Goal: Check status: Check status

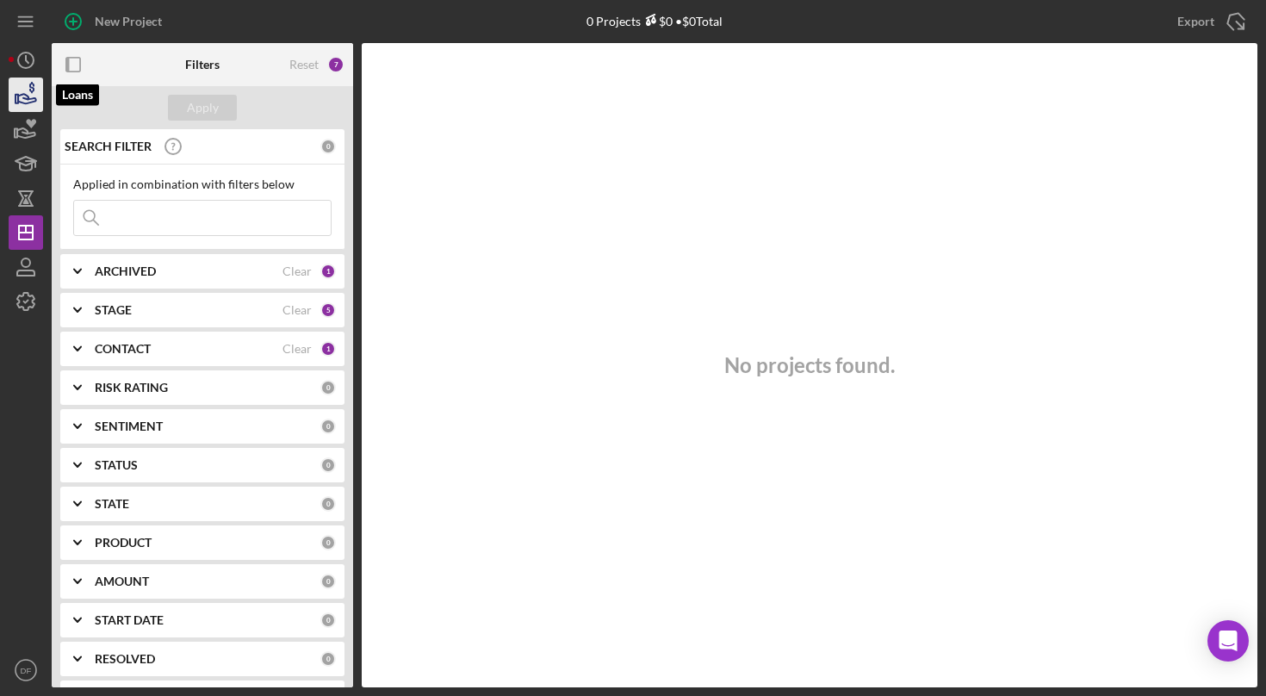
click at [30, 87] on icon "button" at bounding box center [25, 94] width 43 height 43
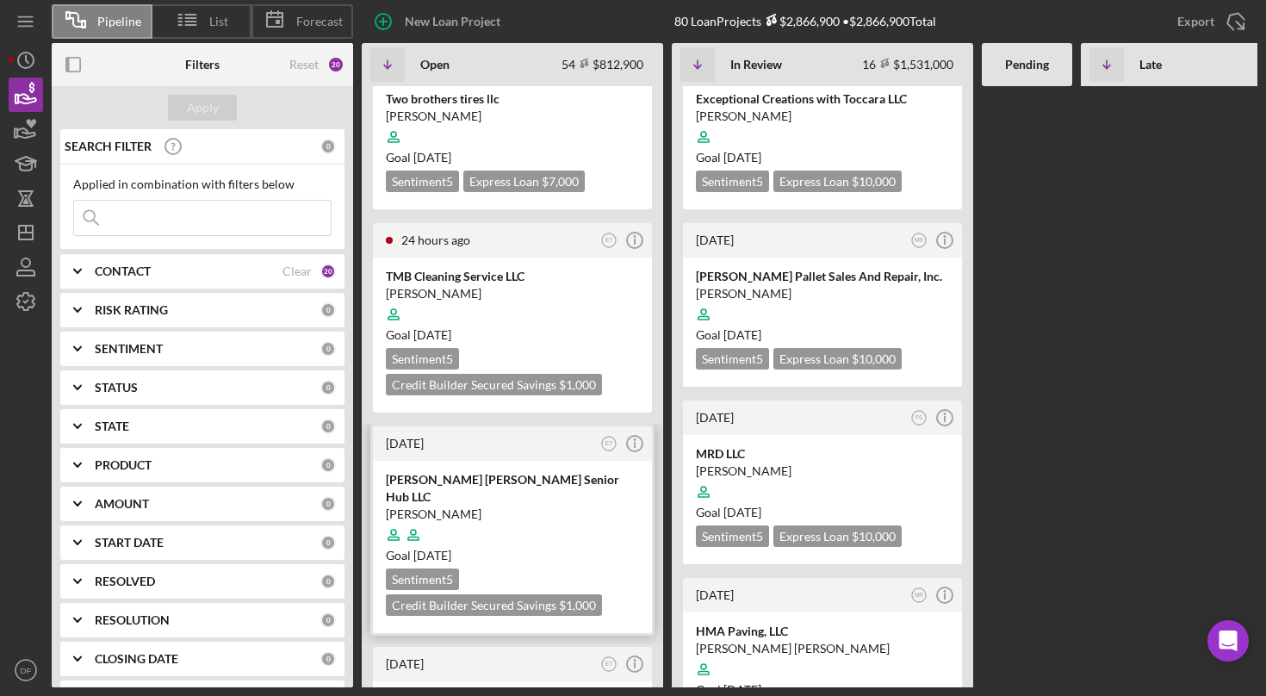
scroll to position [477, 0]
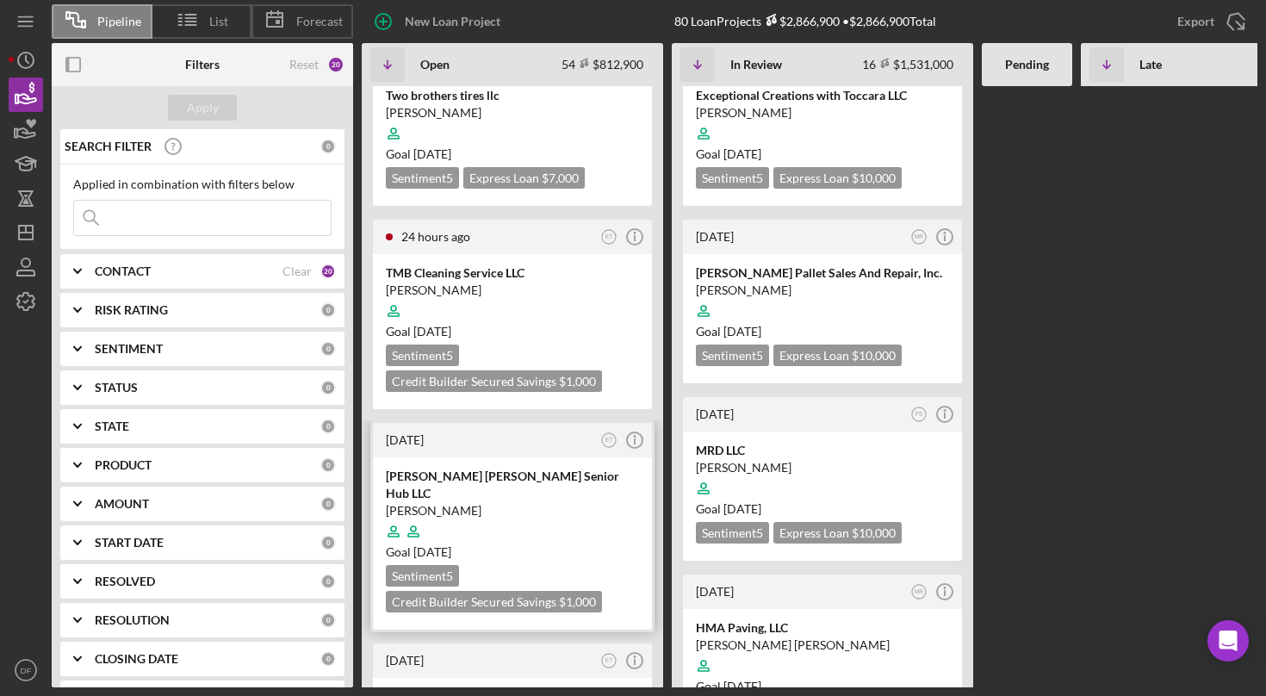
click at [582, 515] on div at bounding box center [512, 531] width 253 height 33
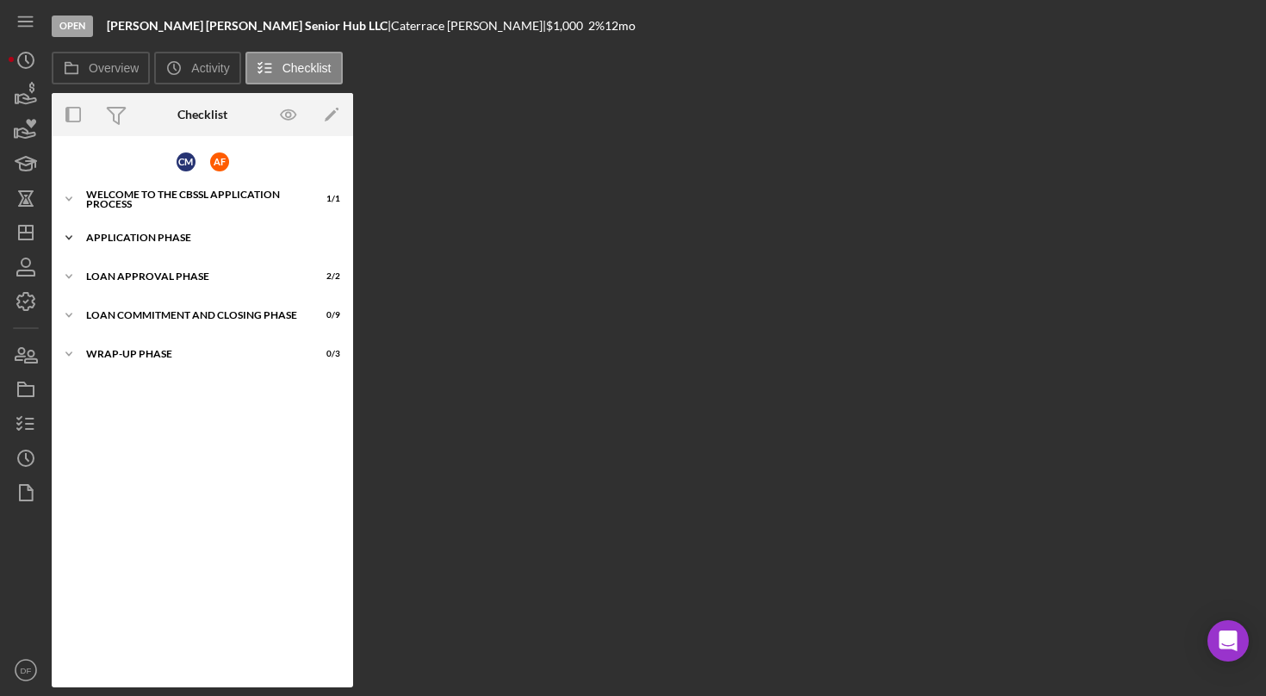
click at [195, 233] on div "Application Phase" at bounding box center [208, 238] width 245 height 10
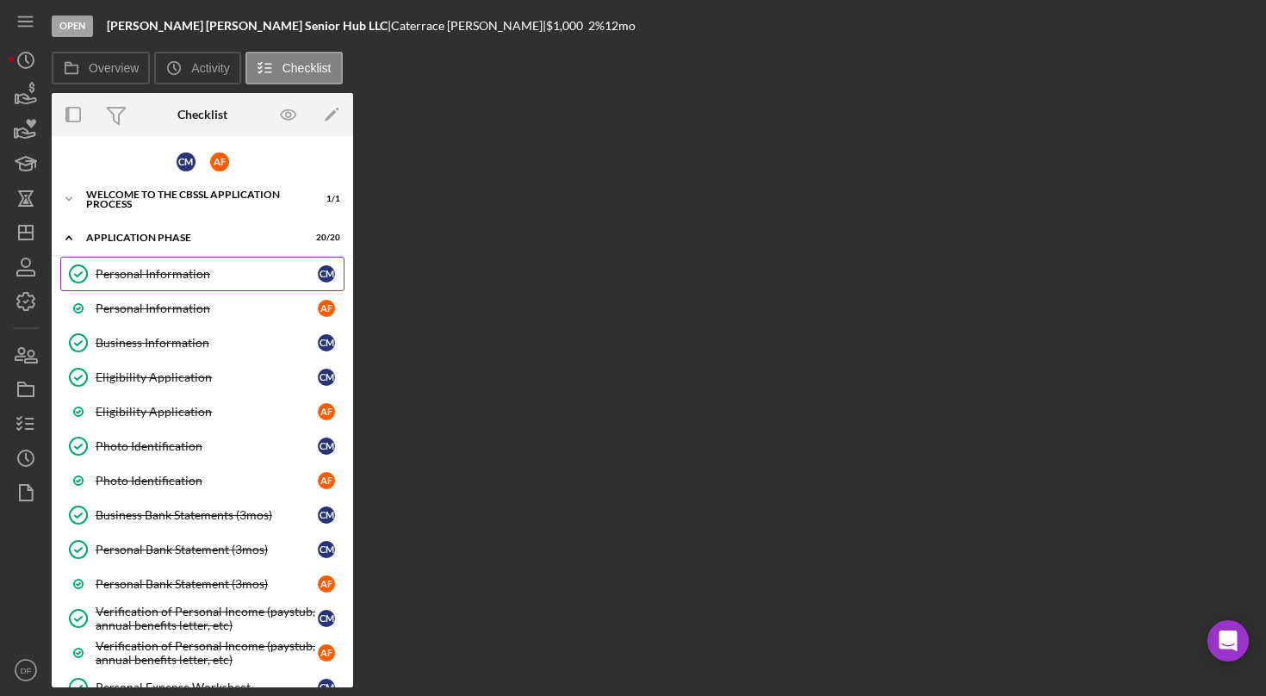
click at [190, 270] on div "Personal Information" at bounding box center [207, 274] width 222 height 14
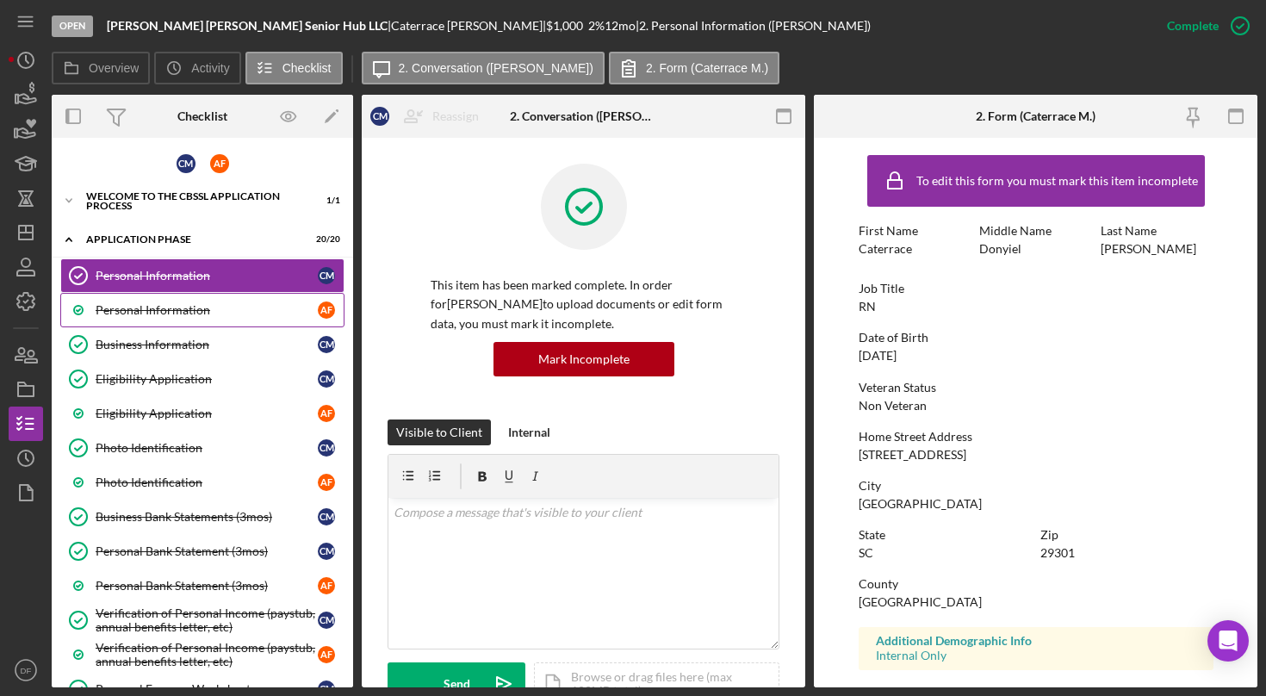
click at [196, 314] on div "Personal Information" at bounding box center [207, 310] width 222 height 14
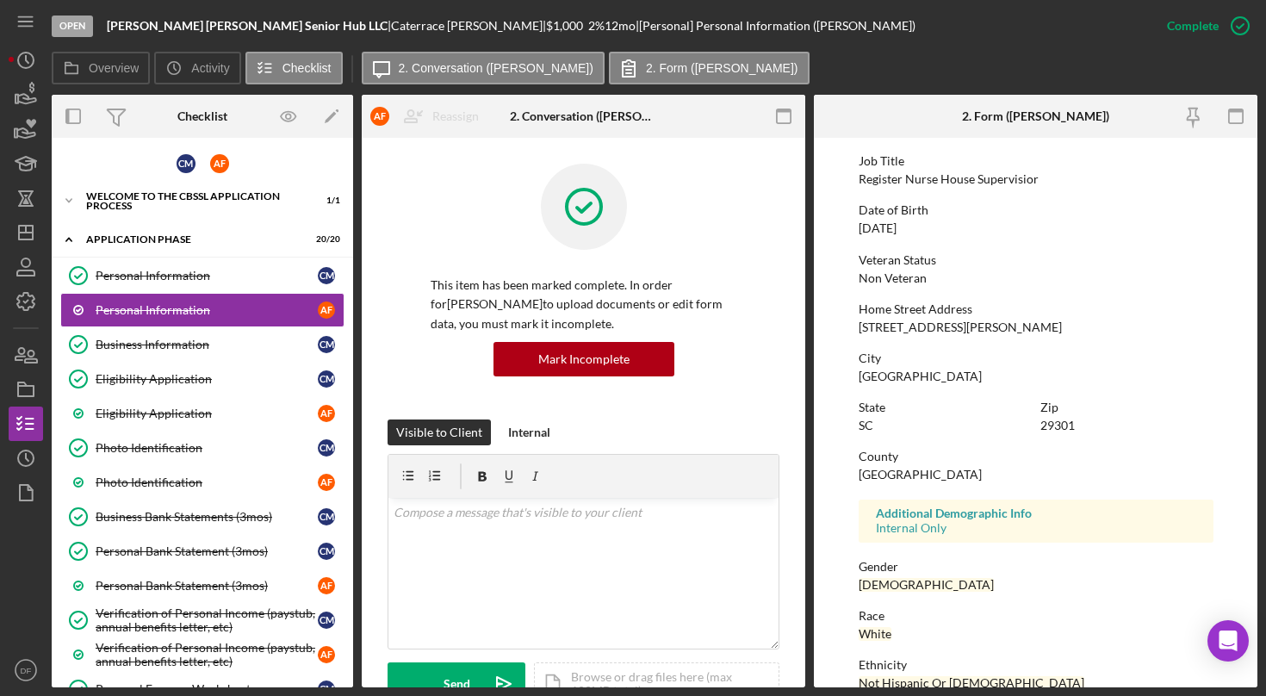
scroll to position [252, 0]
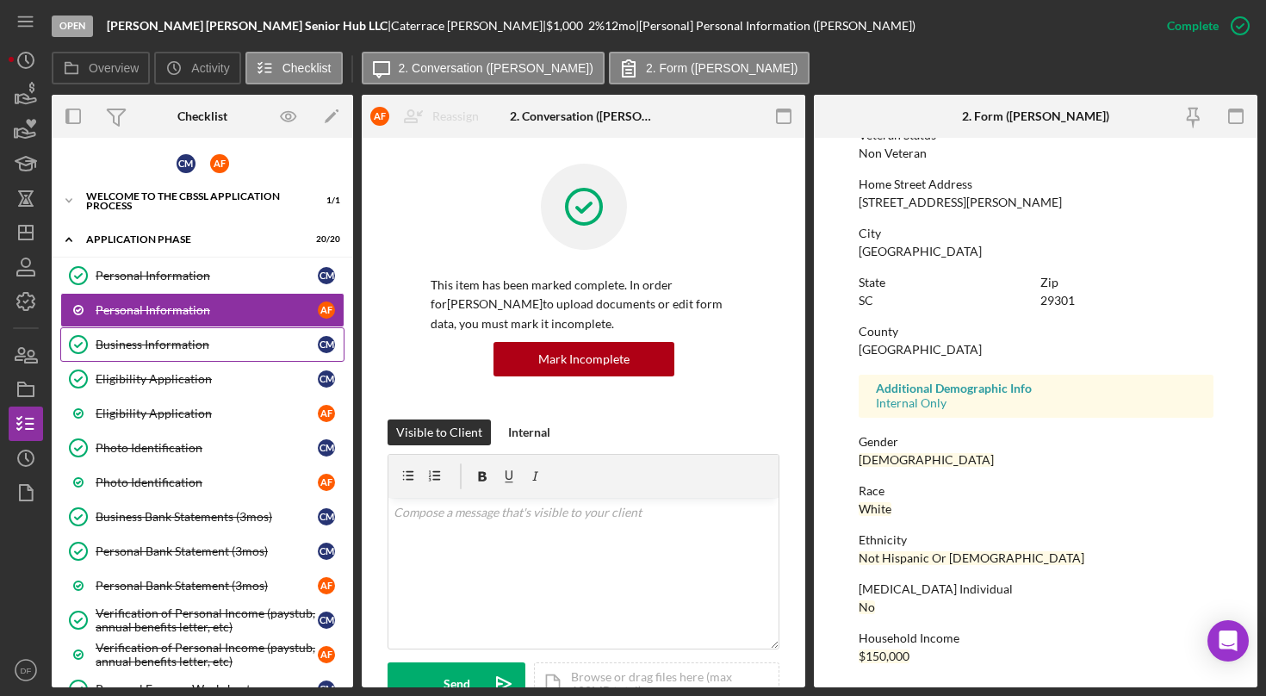
click at [167, 345] on div "Business Information" at bounding box center [207, 345] width 222 height 14
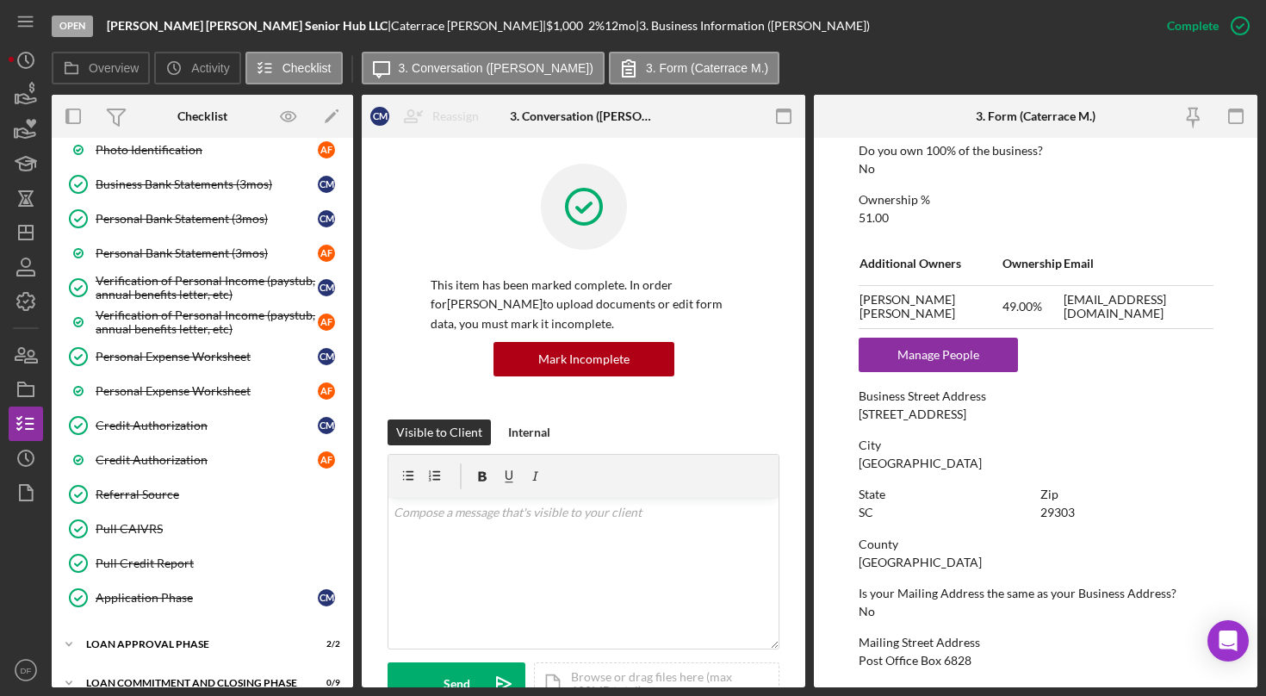
scroll to position [394, 0]
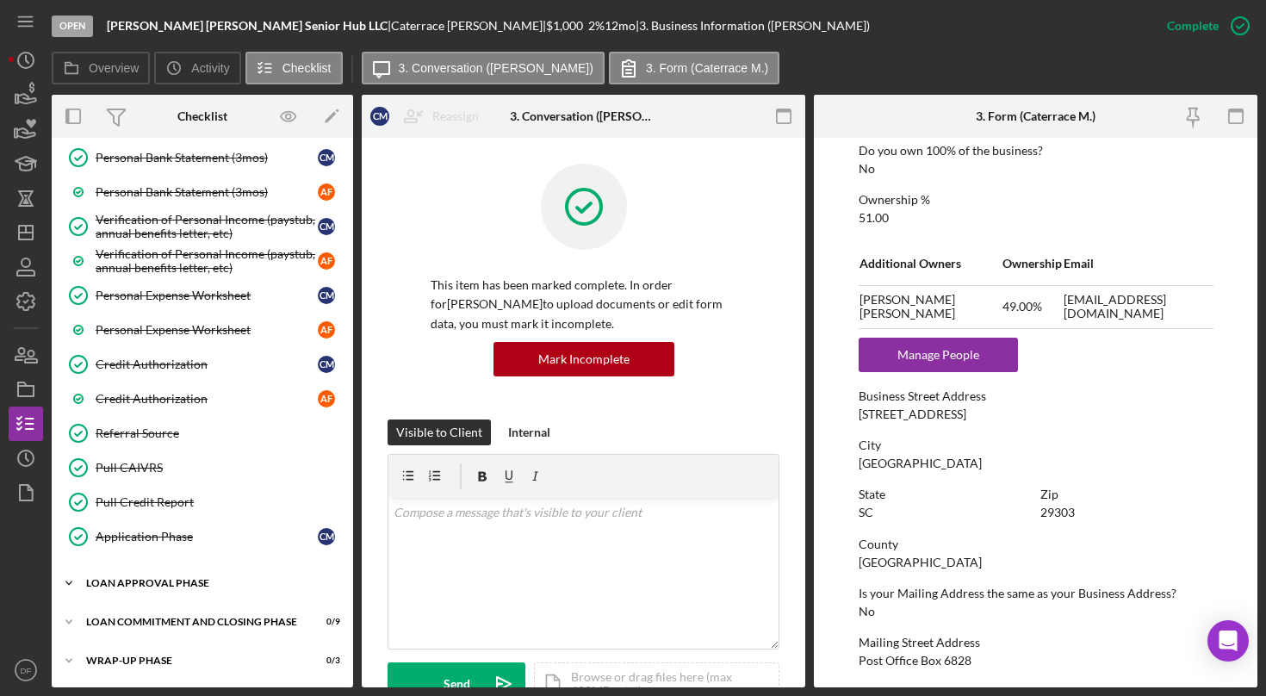
click at [168, 577] on div "Icon/Expander Loan Approval Phase 2 / 2" at bounding box center [202, 583] width 301 height 34
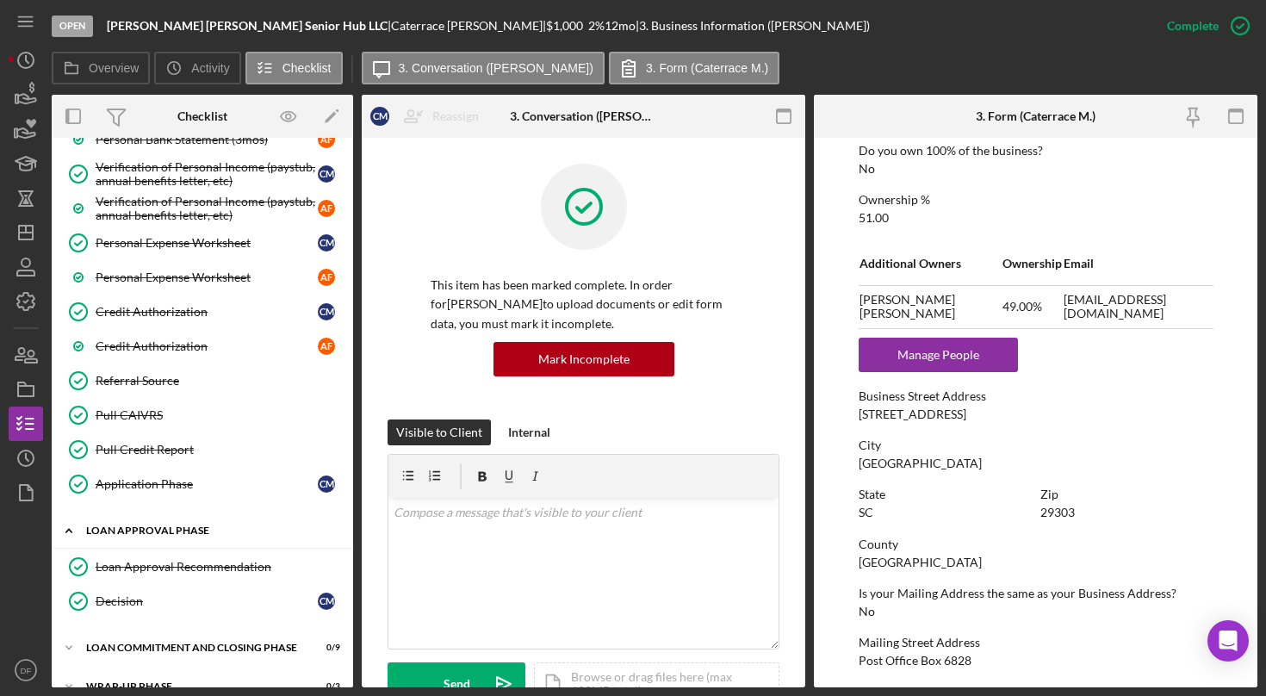
scroll to position [472, 0]
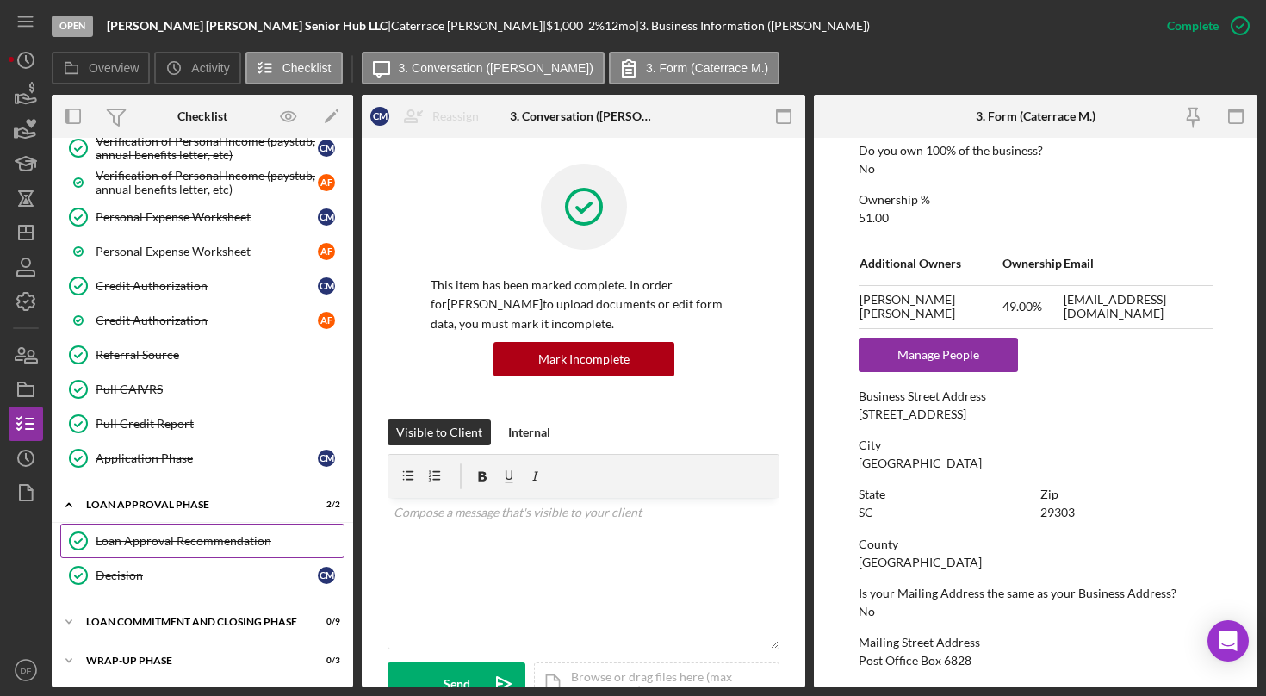
click at [188, 546] on div "Loan Approval Recommendation" at bounding box center [220, 541] width 248 height 14
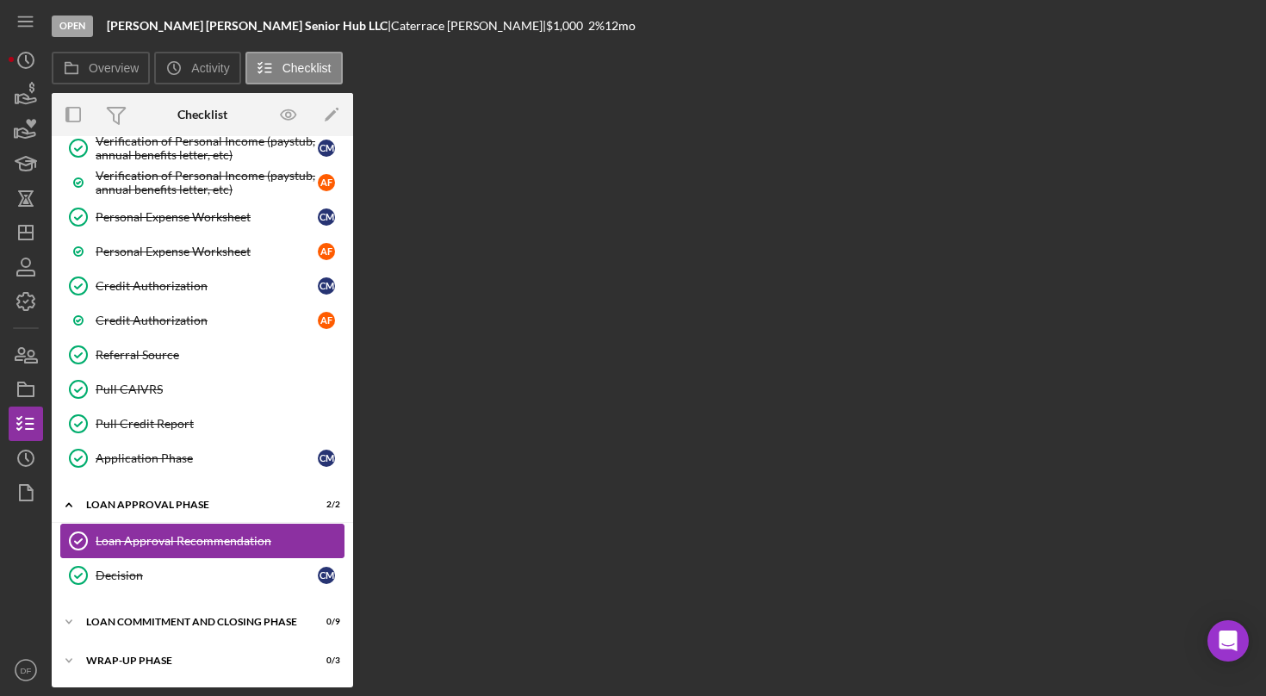
scroll to position [470, 0]
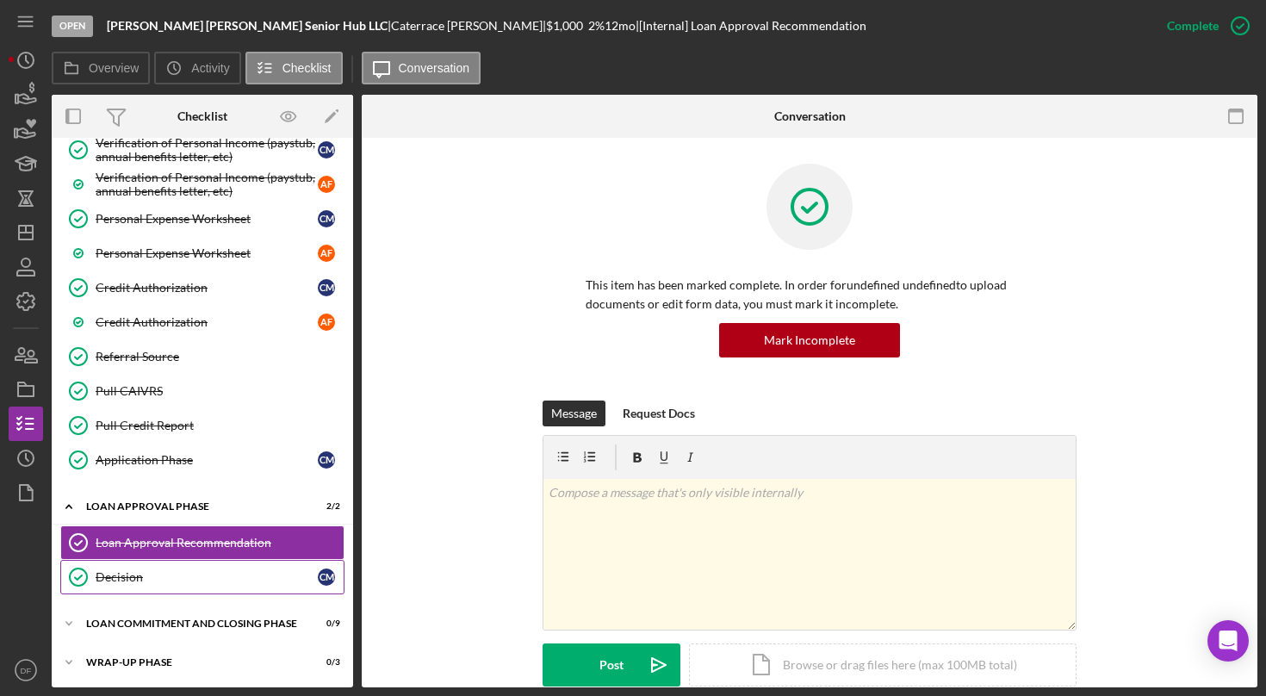
click at [187, 571] on div "Decision" at bounding box center [207, 577] width 222 height 14
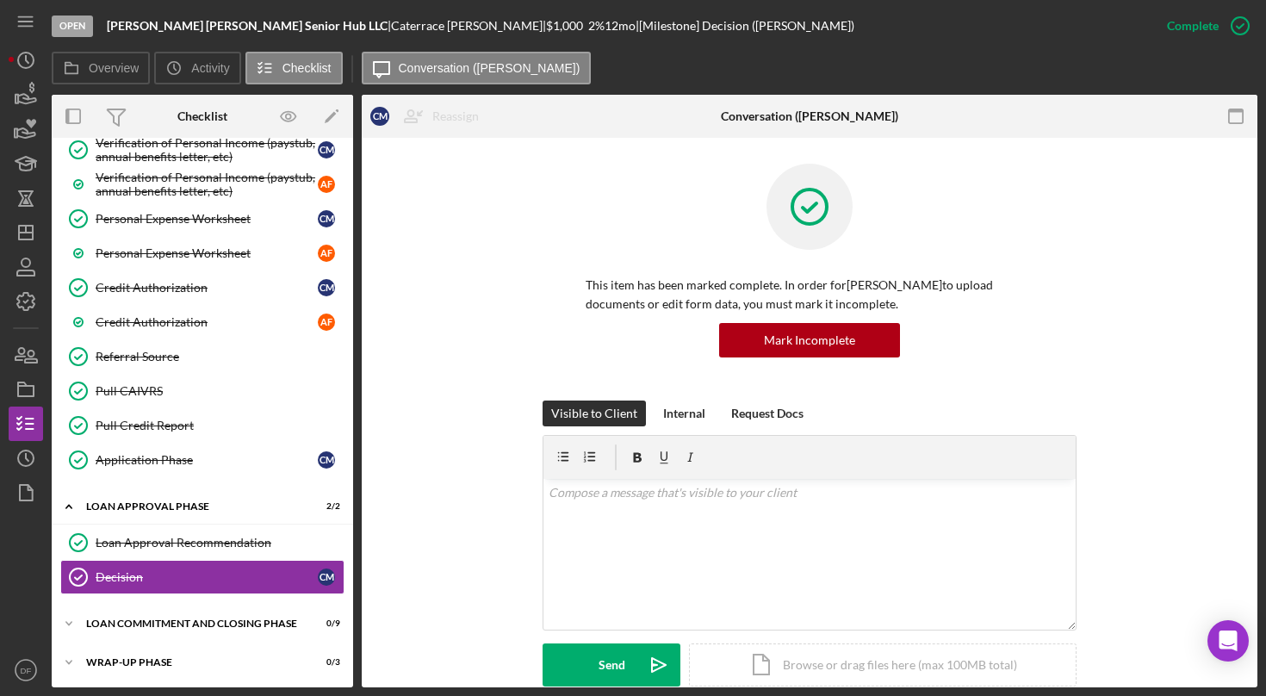
drag, startPoint x: 934, startPoint y: 690, endPoint x: 956, endPoint y: 691, distance: 21.5
click at [956, 671] on div "Open [PERSON_NAME] [PERSON_NAME] Senior Hub LLC | [PERSON_NAME] | $1,000 $1,000…" at bounding box center [633, 348] width 1266 height 696
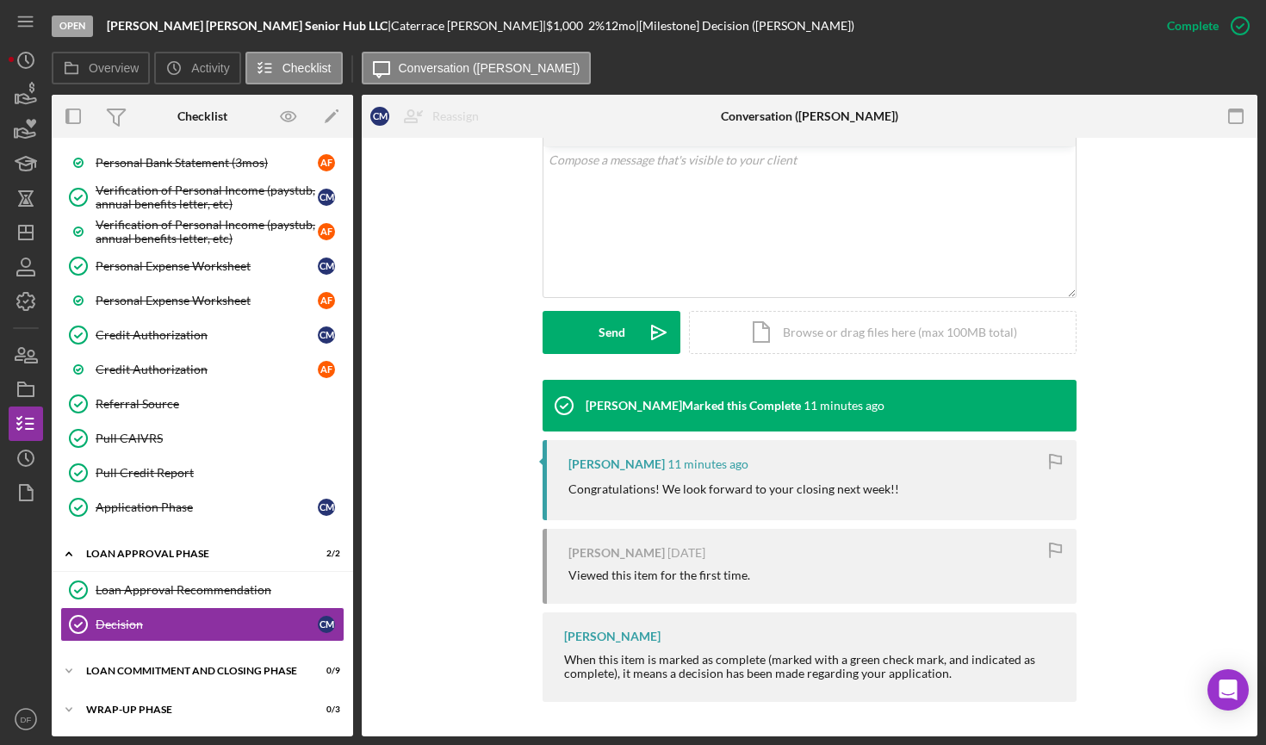
scroll to position [423, 0]
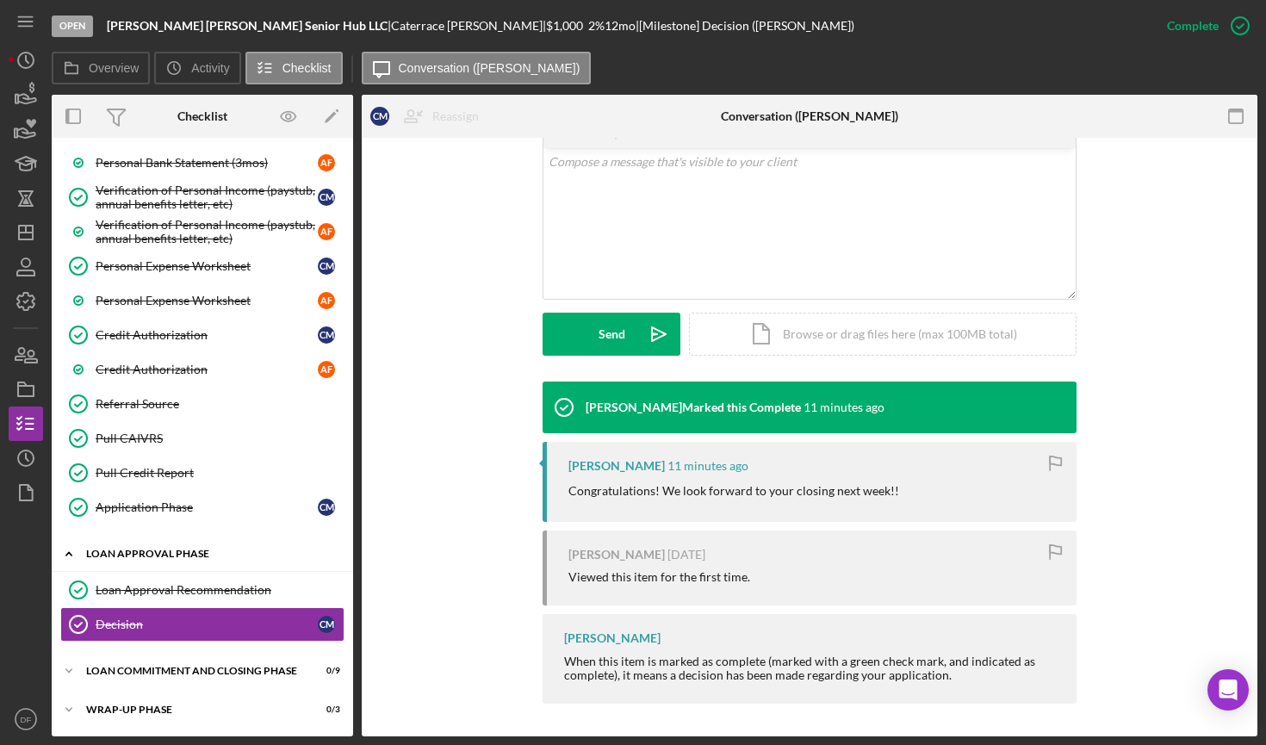
click at [183, 555] on div "Loan Approval Phase" at bounding box center [208, 554] width 245 height 10
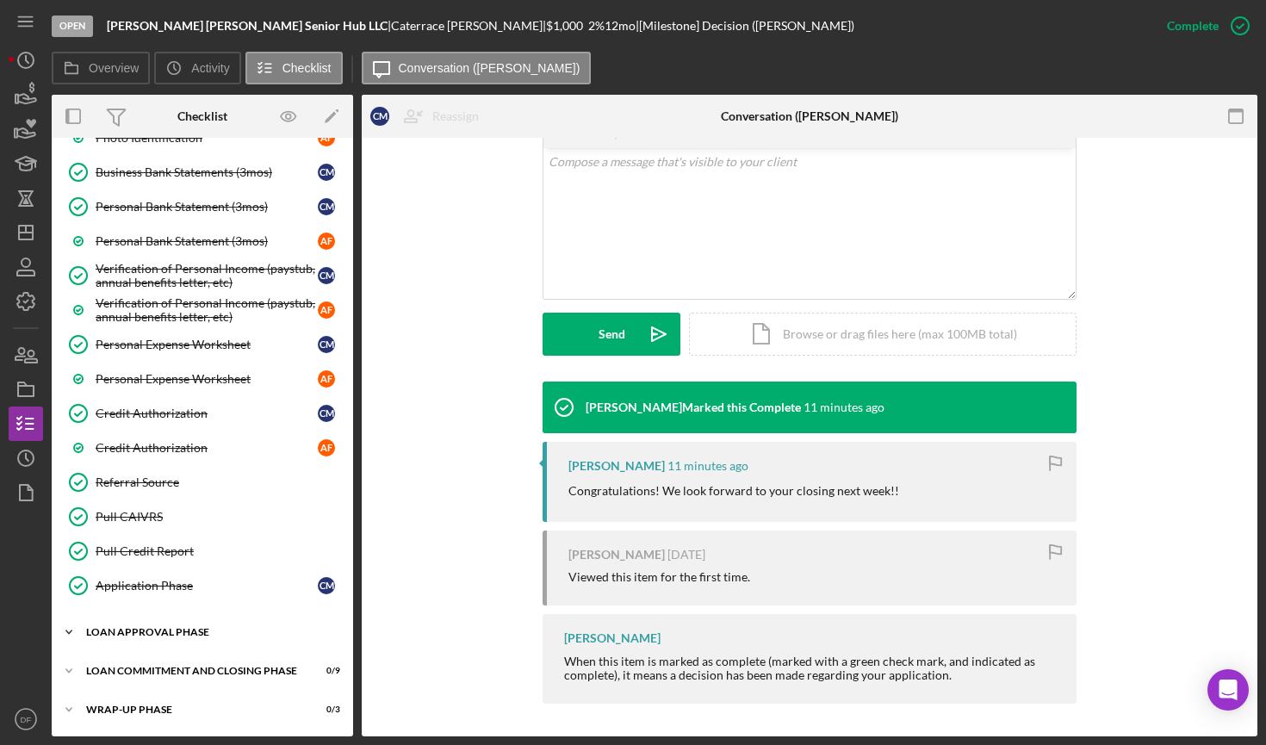
scroll to position [345, 0]
click at [171, 636] on div "Loan Approval Phase" at bounding box center [208, 632] width 245 height 10
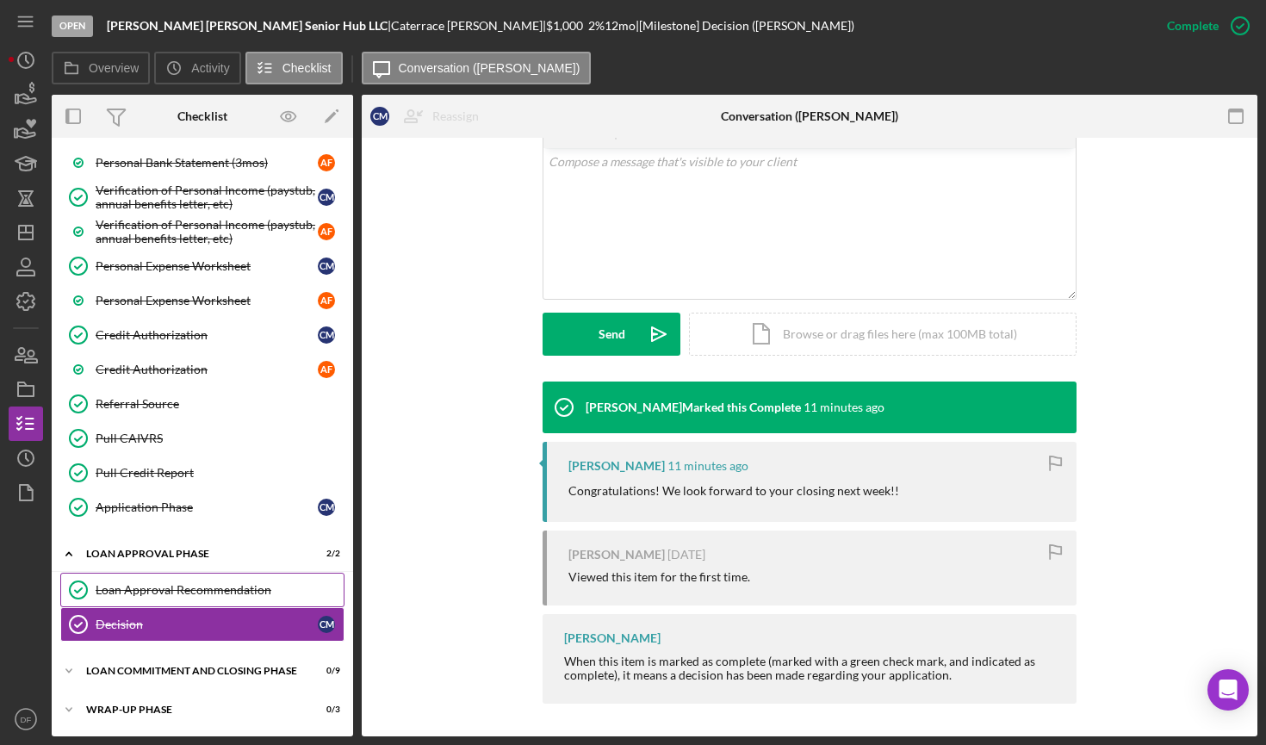
click at [176, 587] on div "Loan Approval Recommendation" at bounding box center [220, 590] width 248 height 14
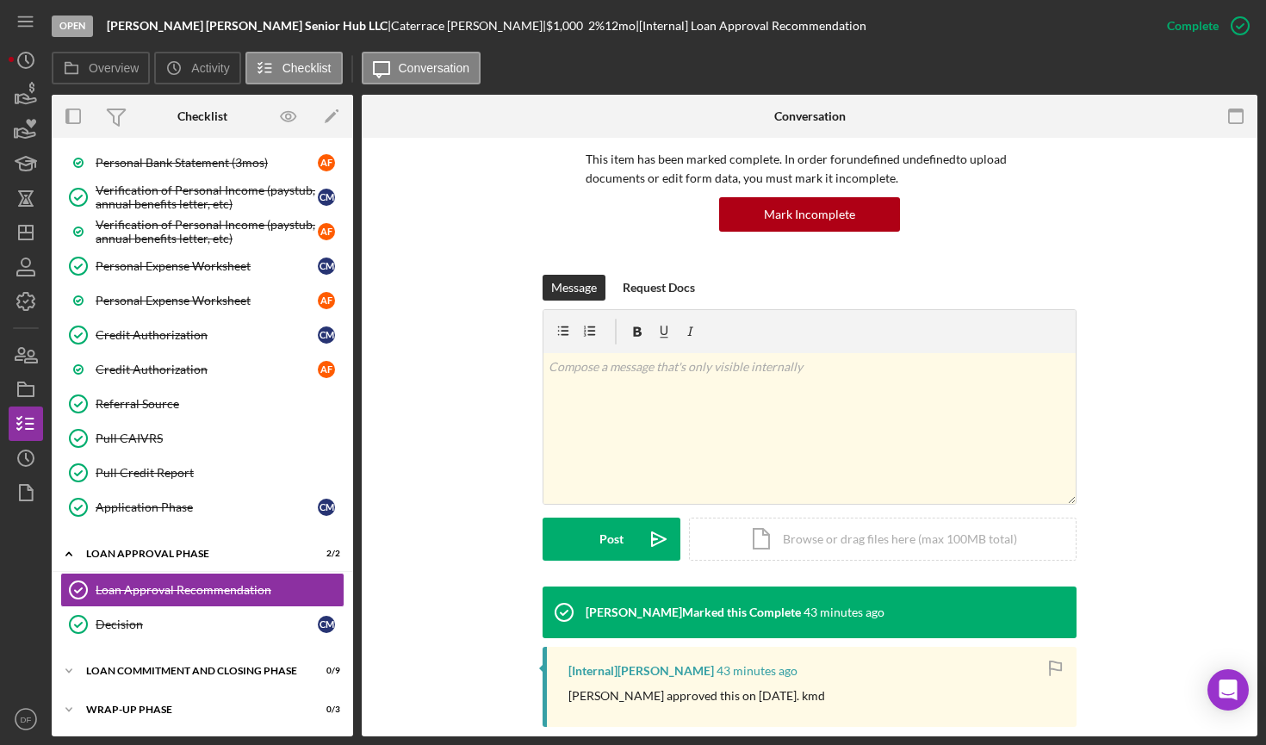
scroll to position [150, 0]
